Goal: Transaction & Acquisition: Download file/media

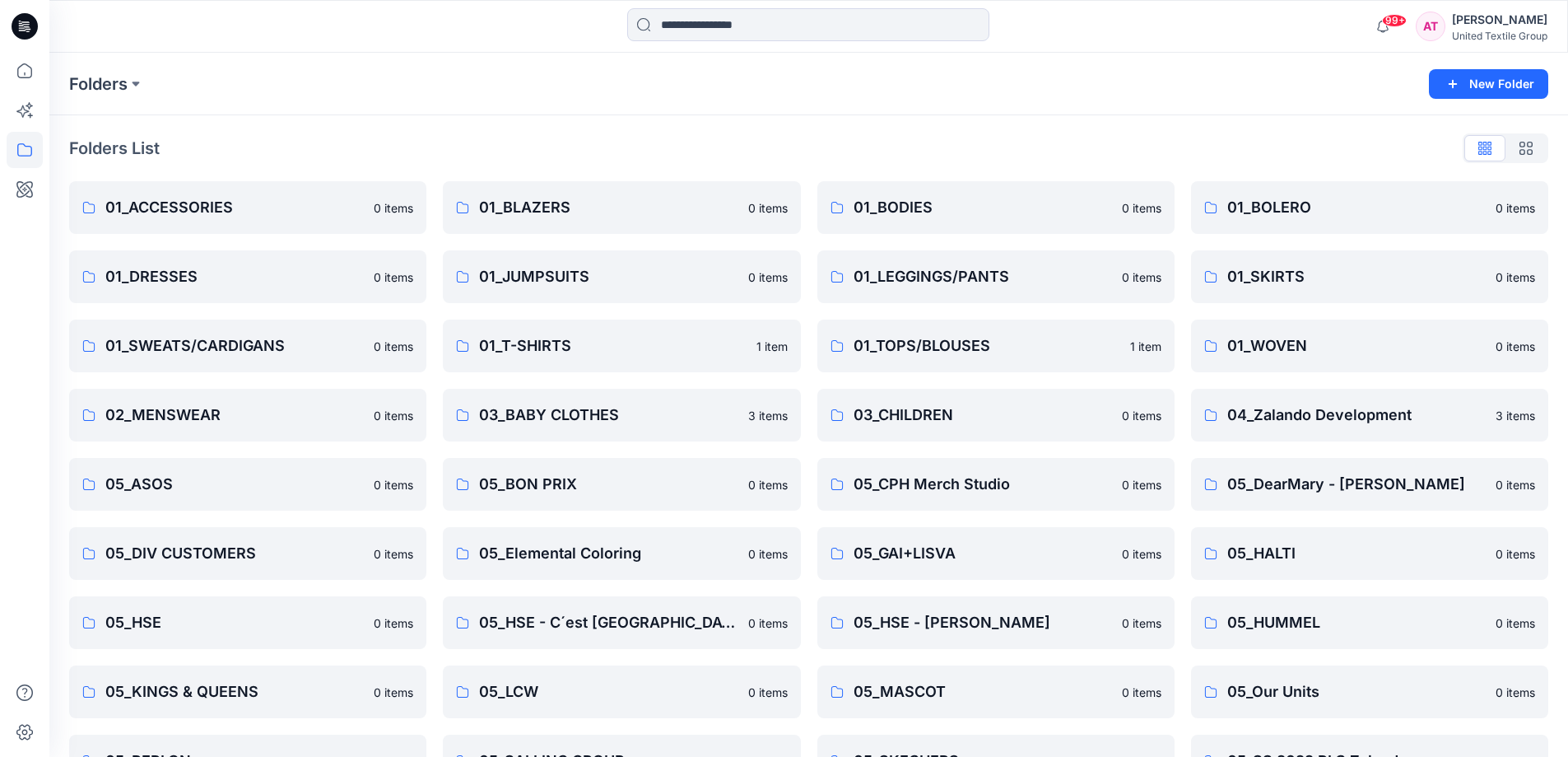
scroll to position [396, 0]
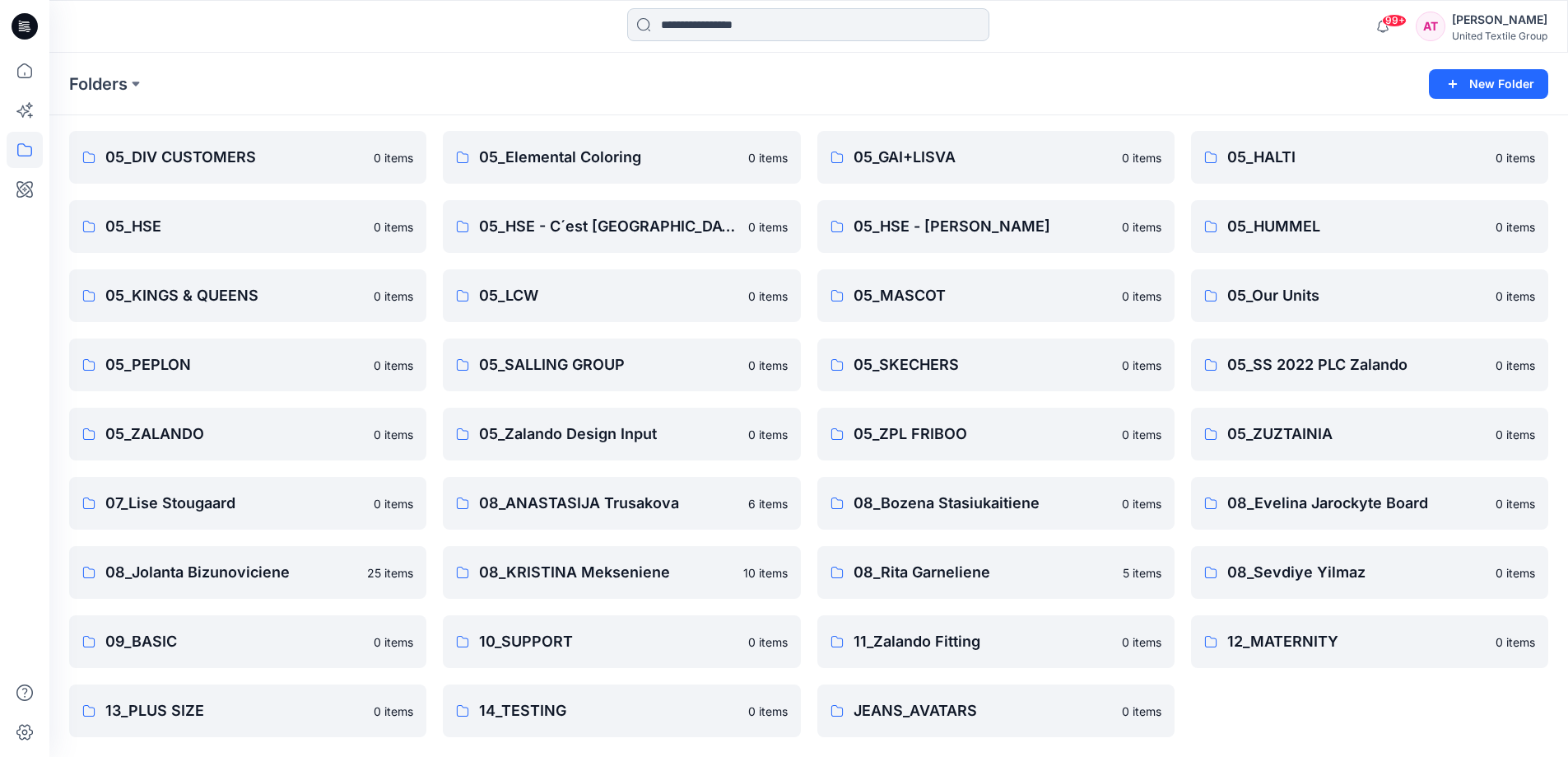
click at [704, 20] on input at bounding box center [809, 25] width 362 height 33
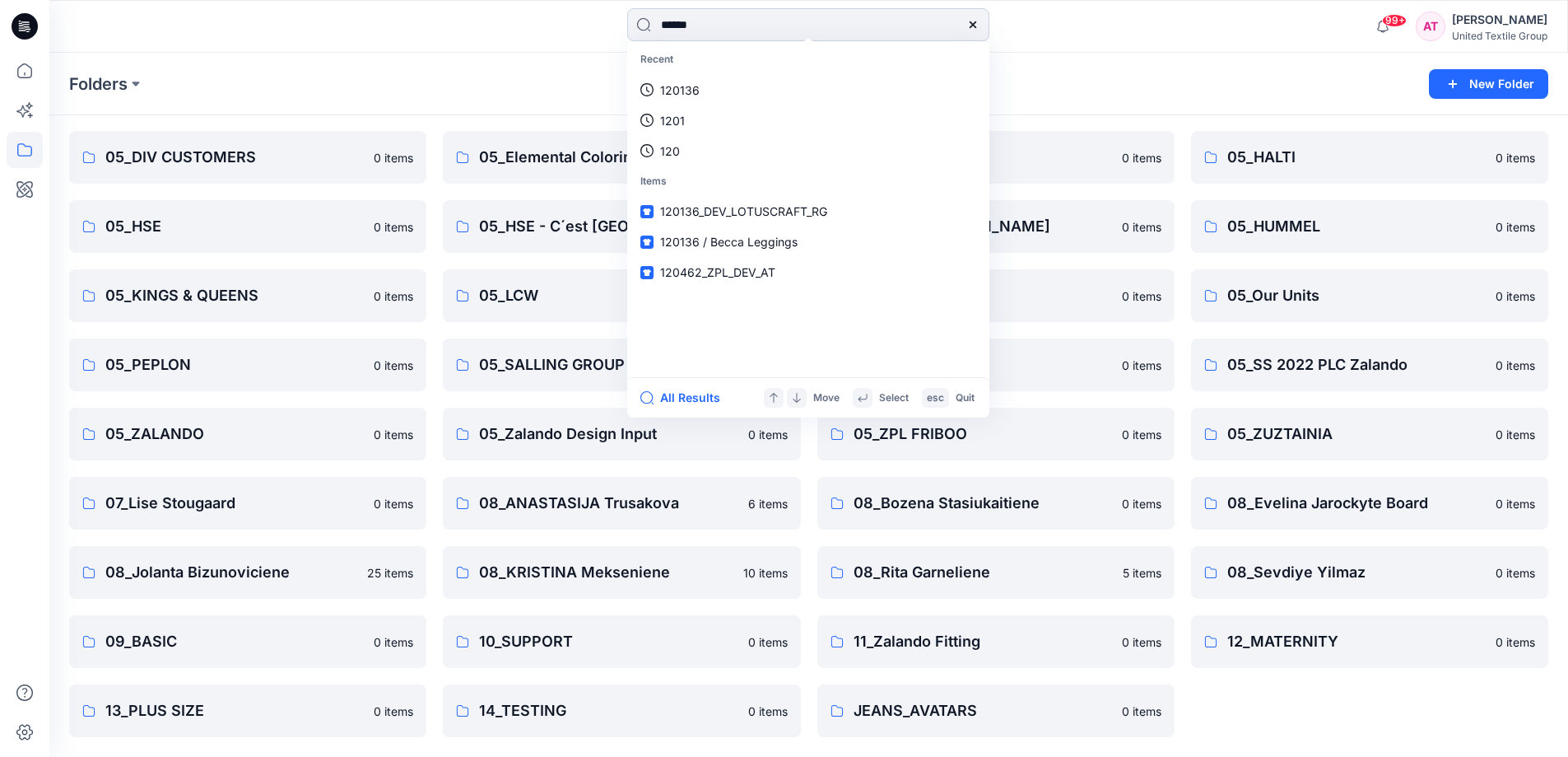
type input "******"
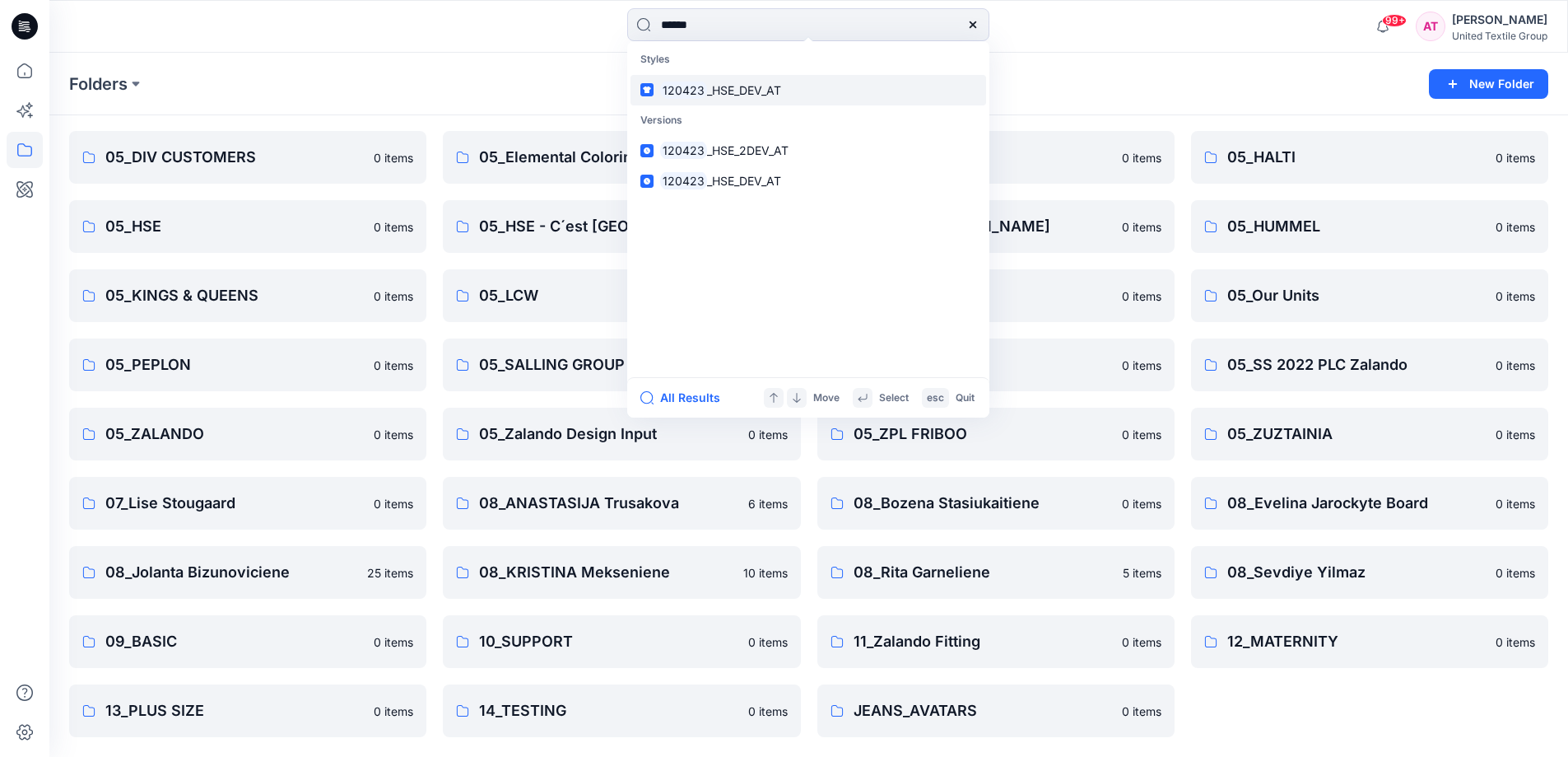
click at [743, 82] on p "120423 _HSE_DEV_AT" at bounding box center [720, 90] width 121 height 17
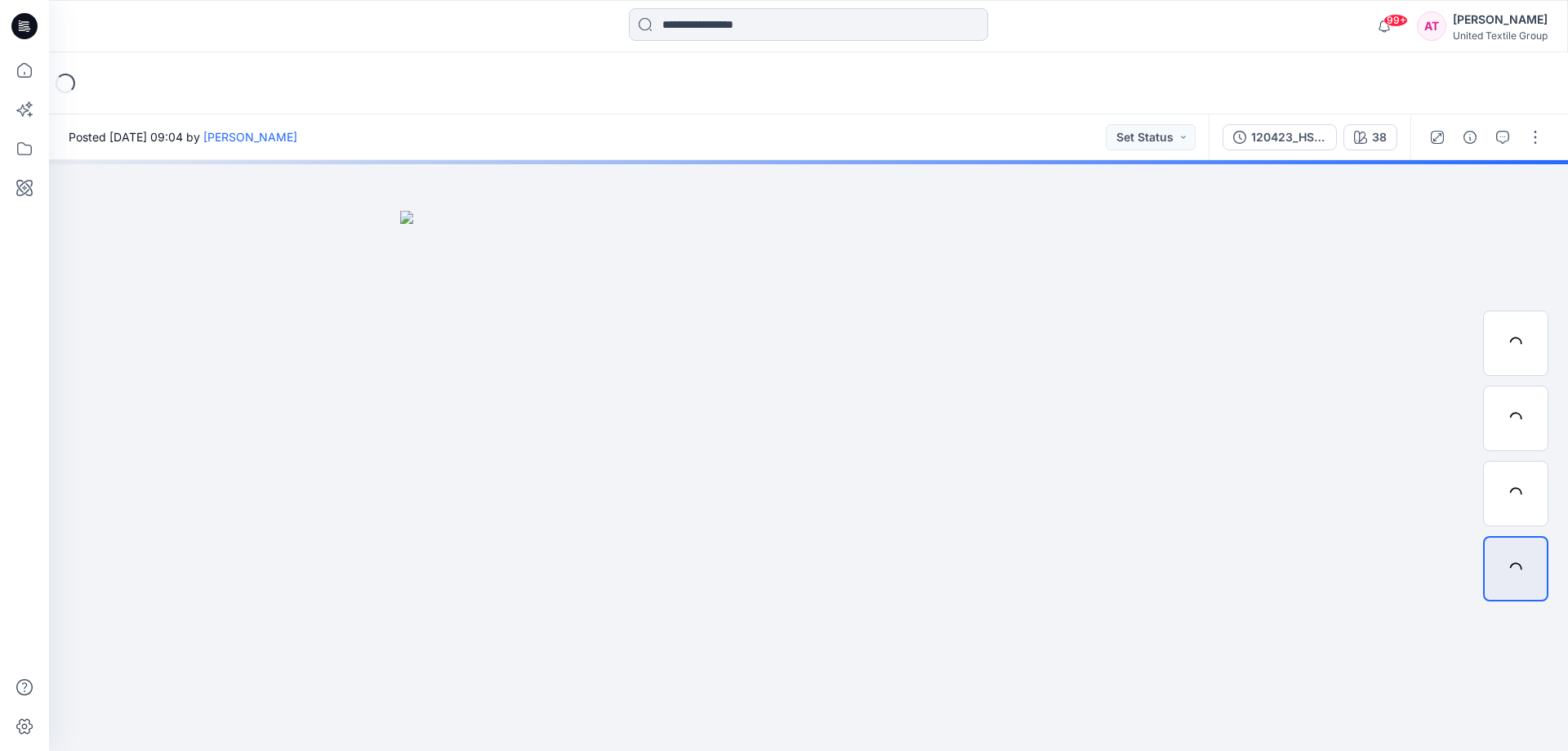
click at [760, 19] on input at bounding box center [809, 24] width 359 height 32
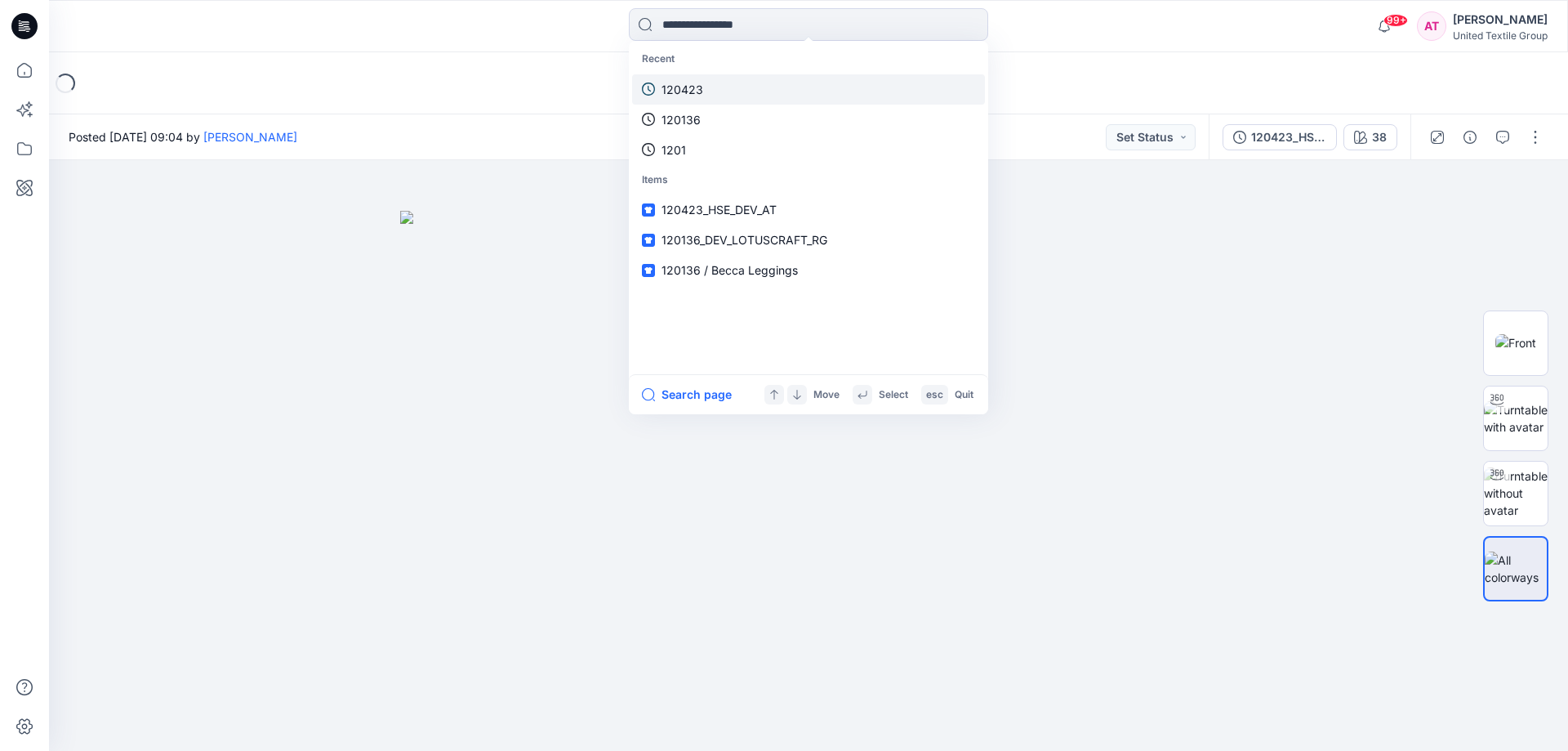
click at [763, 84] on link "120423" at bounding box center [808, 88] width 353 height 30
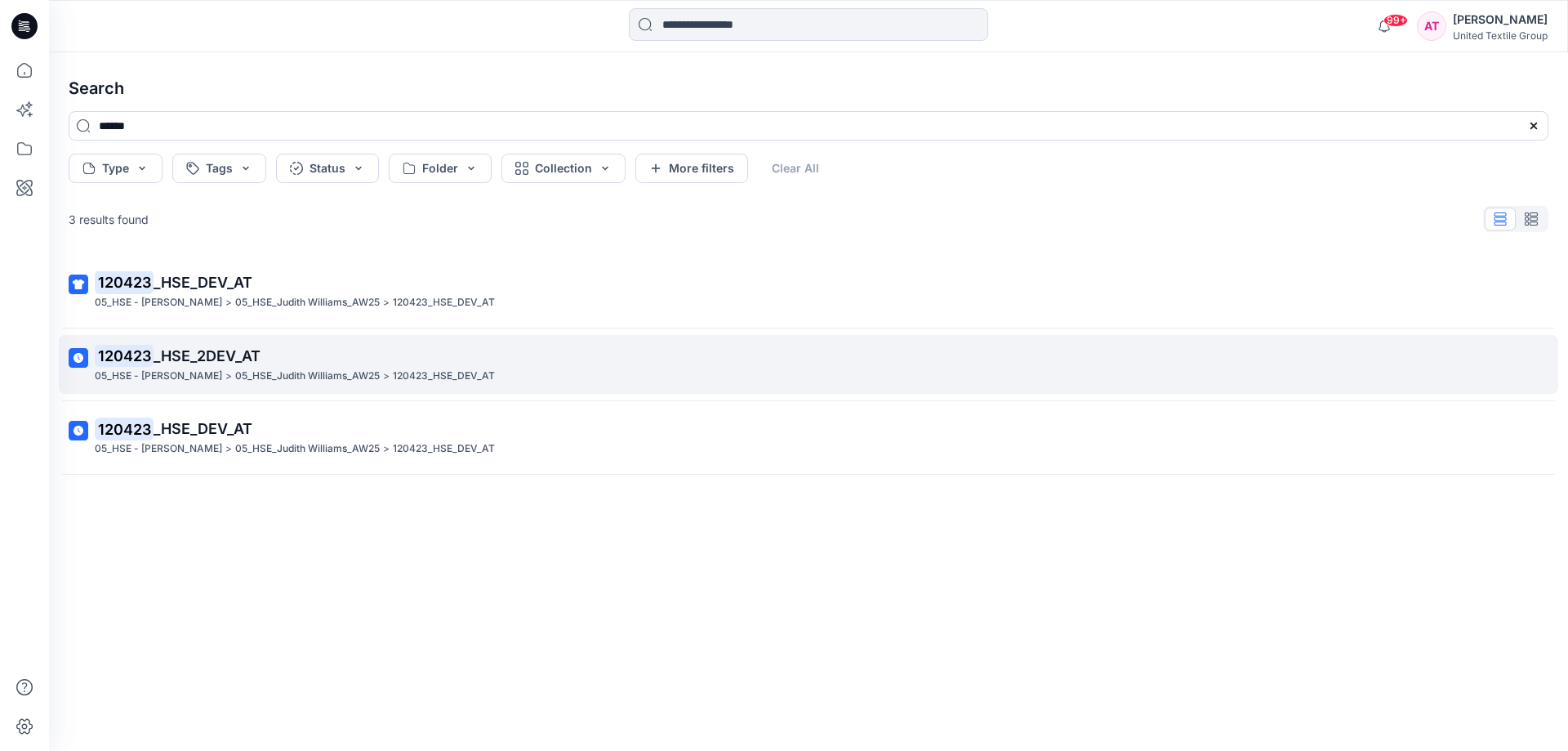
click at [235, 354] on span "_HSE_2DEV_AT" at bounding box center [207, 356] width 107 height 17
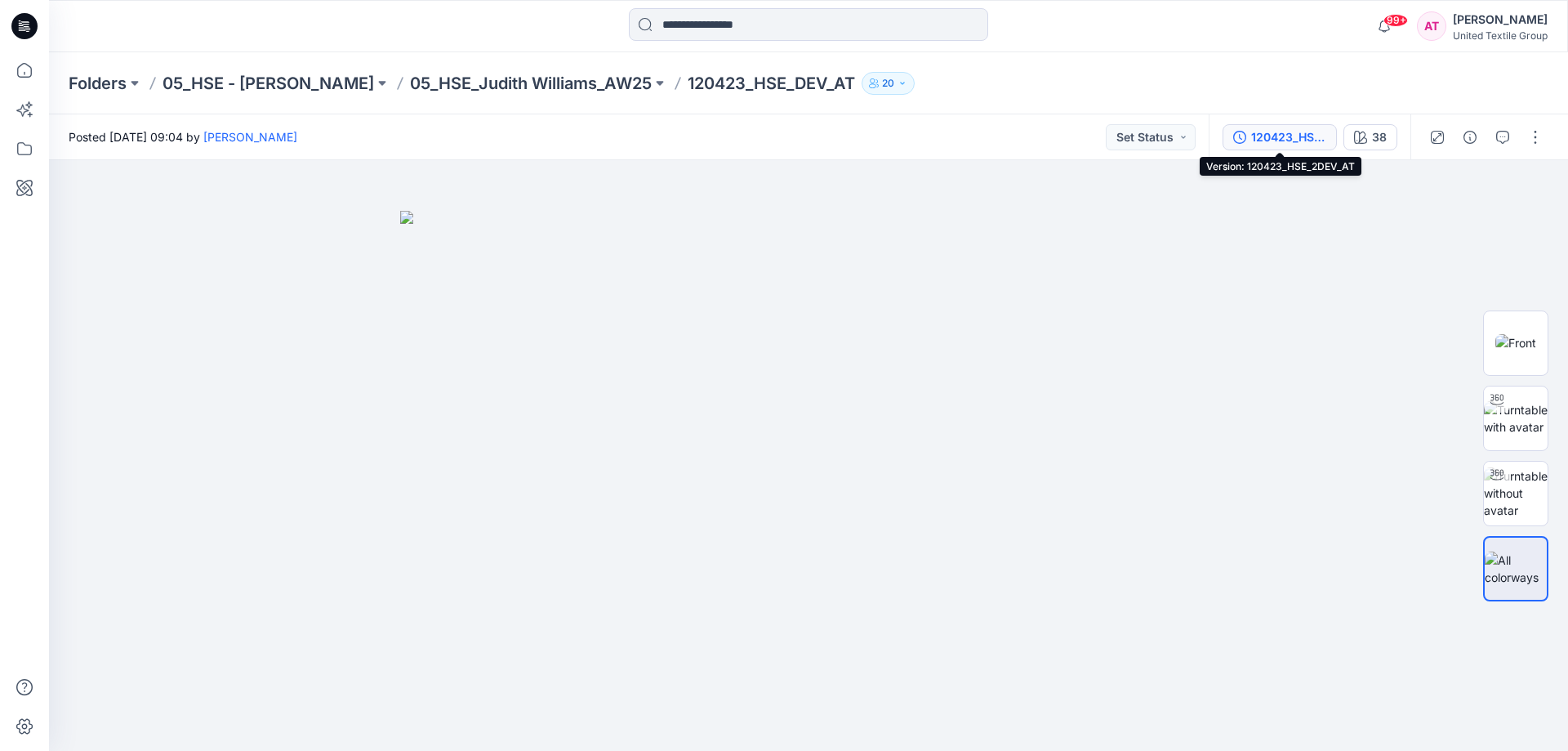
click at [1289, 134] on div "120423_HSE_2DEV_AT" at bounding box center [1288, 137] width 75 height 18
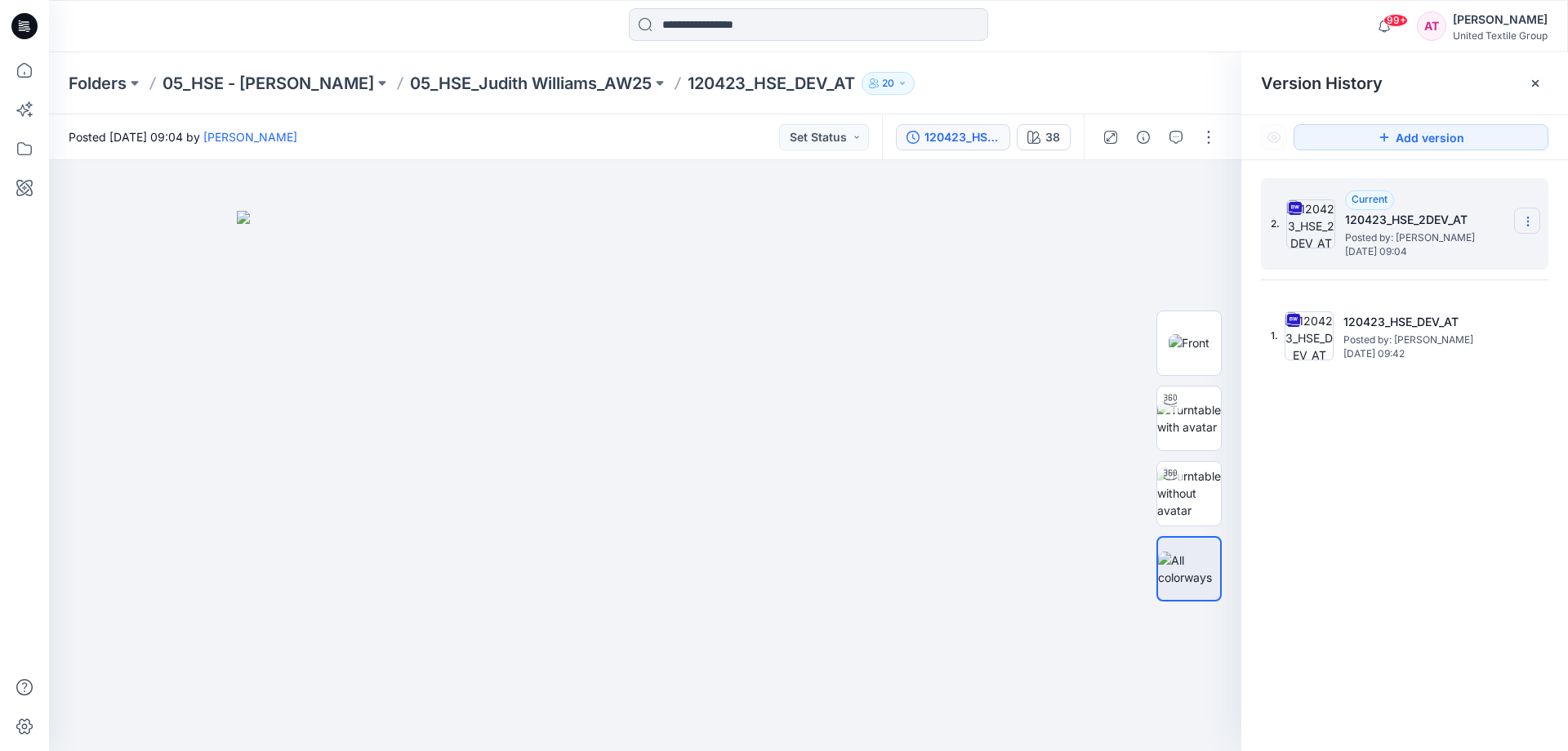
click at [1526, 219] on icon at bounding box center [1528, 221] width 13 height 13
click at [1433, 245] on span "Download Source BW File" at bounding box center [1446, 254] width 137 height 20
